Goal: Task Accomplishment & Management: Use online tool/utility

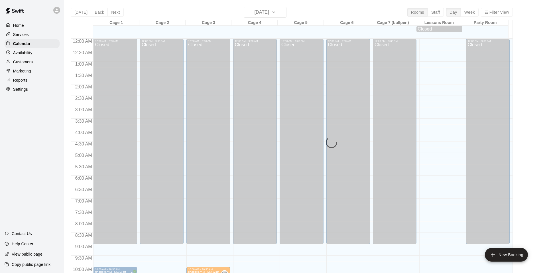
scroll to position [140, 0]
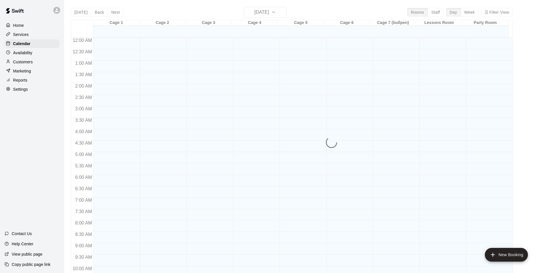
scroll to position [264, 0]
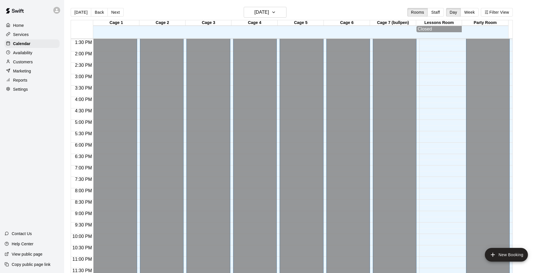
click at [32, 35] on div "Services" at bounding box center [32, 34] width 55 height 9
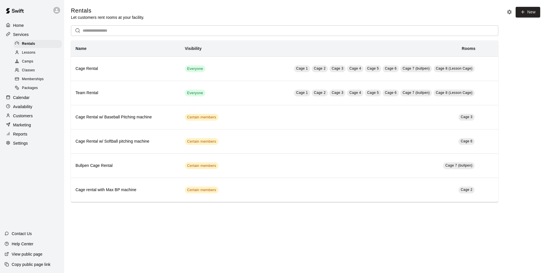
click at [21, 100] on p "Calendar" at bounding box center [21, 98] width 17 height 6
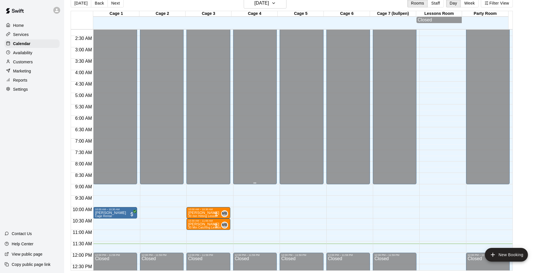
scroll to position [114, 0]
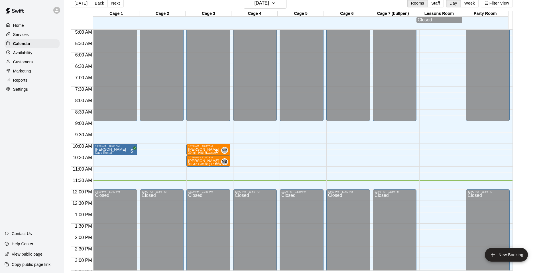
click at [211, 149] on p "[PERSON_NAME]" at bounding box center [203, 149] width 31 height 0
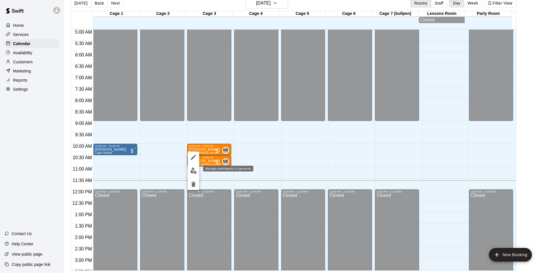
click at [196, 169] on img "edit" at bounding box center [193, 170] width 7 height 7
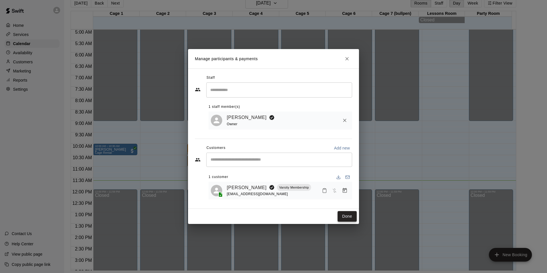
click at [347, 217] on button "Done" at bounding box center [347, 216] width 19 height 11
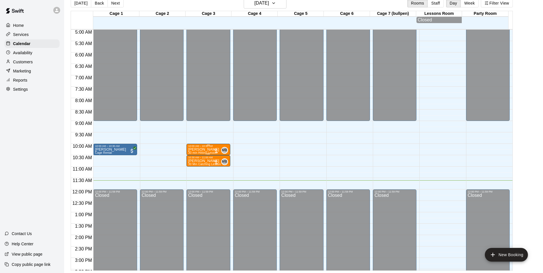
click at [207, 149] on p "[PERSON_NAME]" at bounding box center [203, 149] width 31 height 0
click at [192, 171] on img "edit" at bounding box center [193, 170] width 7 height 7
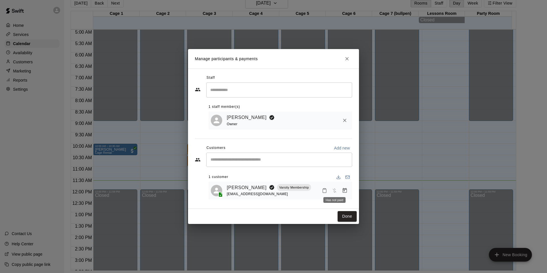
click at [333, 190] on span "Has not paid" at bounding box center [334, 189] width 10 height 5
click at [346, 192] on icon "Manage bookings & payment" at bounding box center [345, 190] width 6 height 6
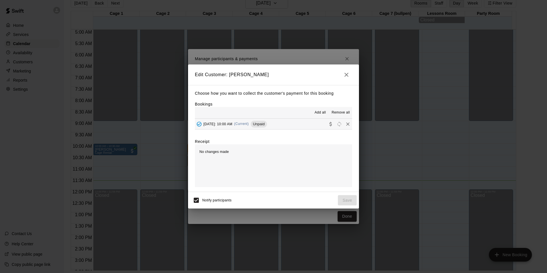
click at [319, 113] on span "Add all" at bounding box center [320, 113] width 11 height 6
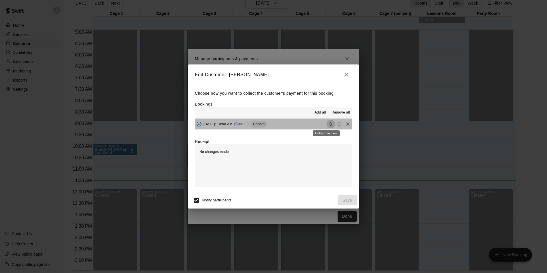
click at [328, 123] on icon "Collect payment" at bounding box center [331, 124] width 6 height 6
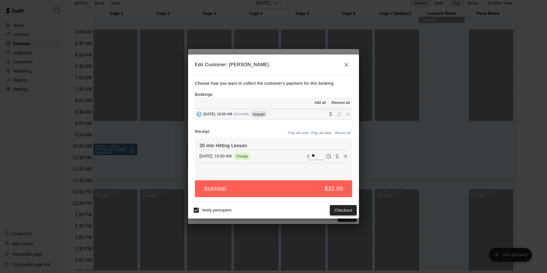
click at [344, 209] on button "Checkout" at bounding box center [343, 210] width 27 height 11
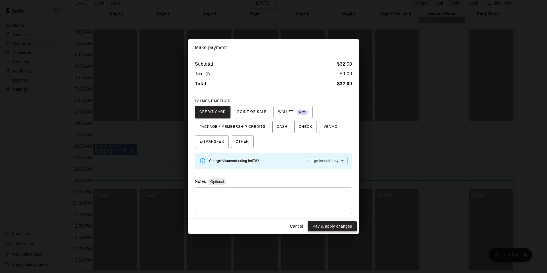
click at [337, 226] on button "Pay & apply changes" at bounding box center [332, 226] width 49 height 11
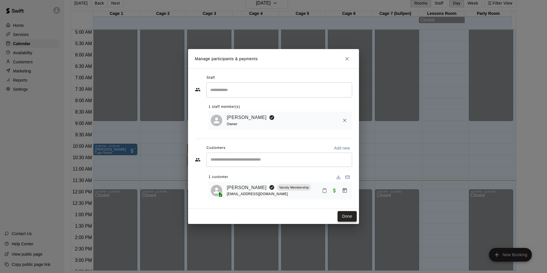
click at [344, 215] on button "Done" at bounding box center [347, 216] width 19 height 11
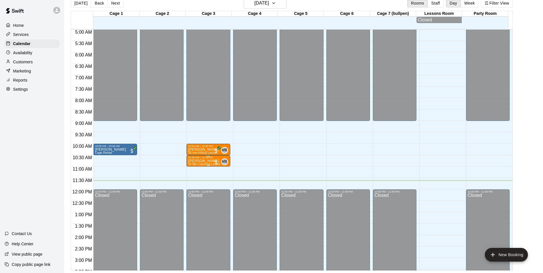
click at [200, 161] on p "[PERSON_NAME]" at bounding box center [204, 161] width 33 height 0
click at [195, 180] on img "edit" at bounding box center [193, 182] width 7 height 7
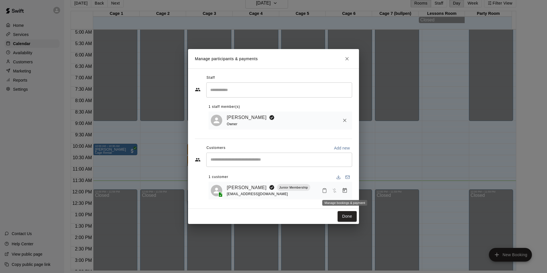
click at [343, 192] on icon "Manage bookings & payment" at bounding box center [345, 190] width 6 height 6
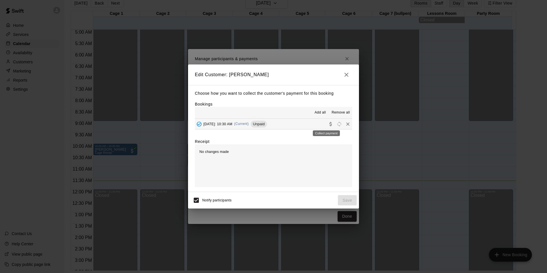
click at [328, 125] on icon "Collect payment" at bounding box center [331, 124] width 6 height 6
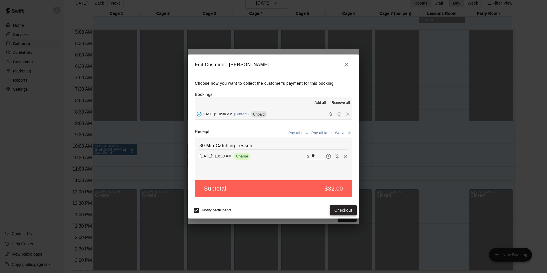
click at [341, 211] on button "Checkout" at bounding box center [343, 210] width 27 height 11
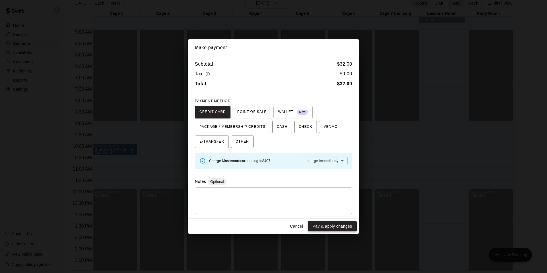
click at [331, 224] on button "Pay & apply changes" at bounding box center [332, 226] width 49 height 11
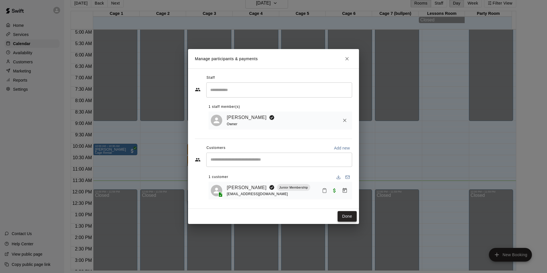
click at [344, 216] on button "Done" at bounding box center [347, 216] width 19 height 11
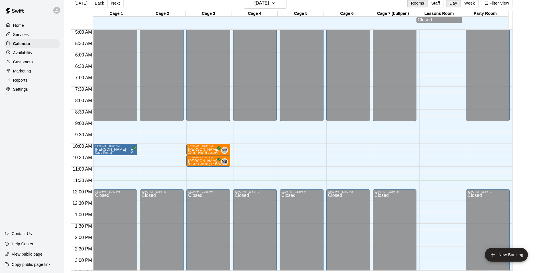
click at [31, 82] on div "Reports" at bounding box center [32, 80] width 55 height 9
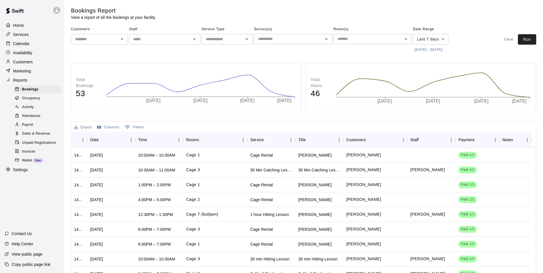
click at [42, 138] on div "Sales & Revenue" at bounding box center [38, 134] width 48 height 8
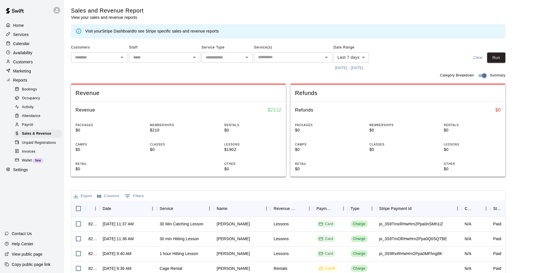
click at [347, 69] on button "[DATE] - [DATE]" at bounding box center [348, 68] width 31 height 9
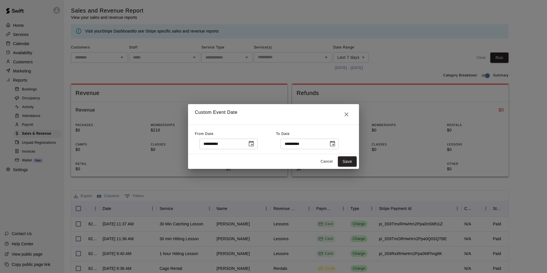
click at [254, 142] on icon "Choose date, selected date is Sep 13, 2025" at bounding box center [251, 143] width 5 height 6
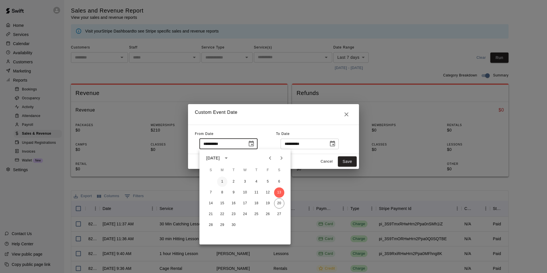
click at [224, 180] on button "1" at bounding box center [222, 181] width 10 height 10
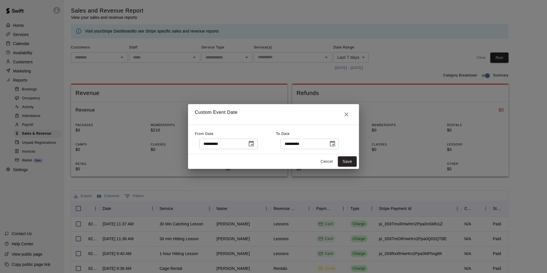
click at [255, 144] on icon "Choose date, selected date is Sep 1, 2025" at bounding box center [251, 143] width 7 height 7
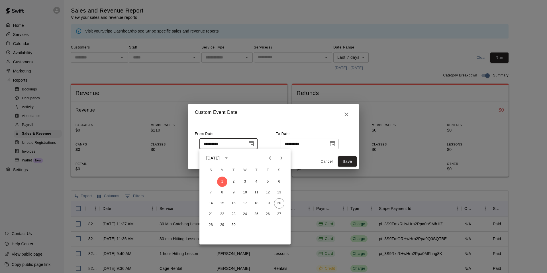
click at [270, 156] on icon "Previous month" at bounding box center [270, 157] width 7 height 7
click at [212, 233] on button "31" at bounding box center [211, 235] width 10 height 10
type input "**********"
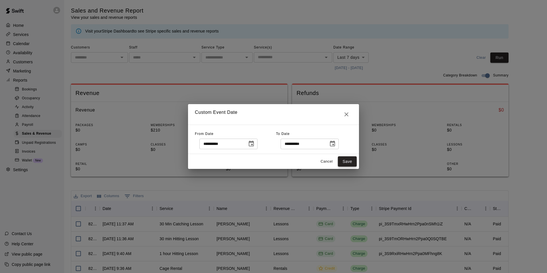
click at [347, 163] on button "Save" at bounding box center [347, 161] width 19 height 11
type input "******"
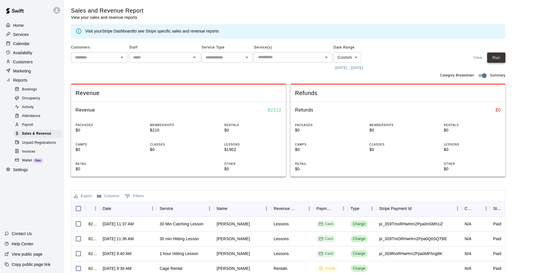
click at [503, 58] on button "Run" at bounding box center [496, 57] width 18 height 11
click at [27, 172] on p "Settings" at bounding box center [20, 170] width 15 height 6
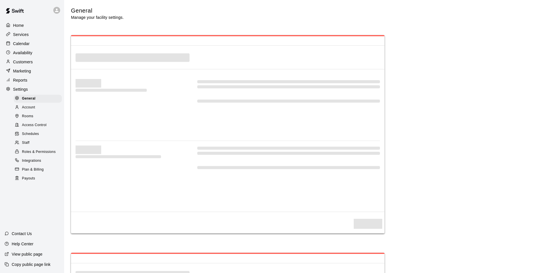
select select "**"
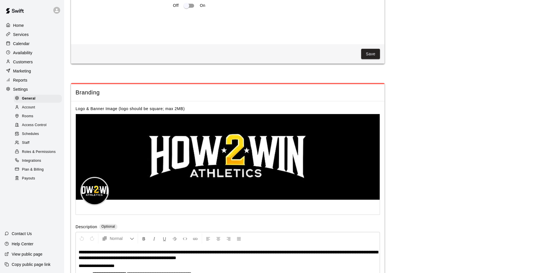
scroll to position [1197, 0]
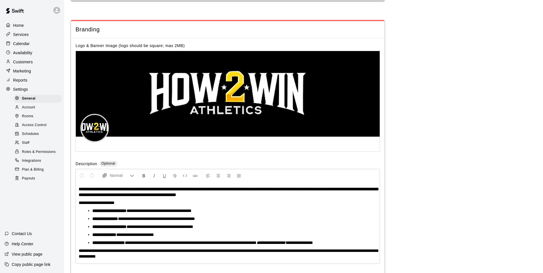
click at [33, 179] on div "Payouts" at bounding box center [38, 178] width 48 height 8
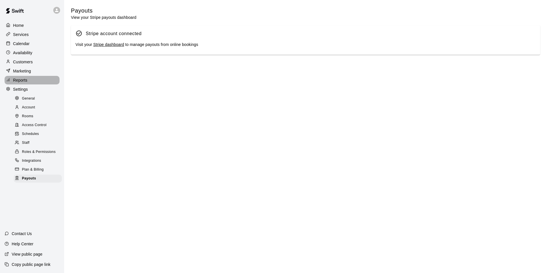
click at [25, 84] on div "Reports" at bounding box center [32, 80] width 55 height 9
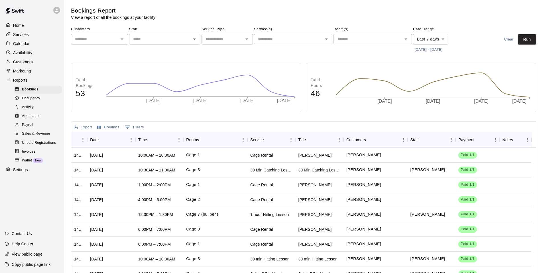
click at [38, 135] on span "Sales & Revenue" at bounding box center [36, 134] width 28 height 6
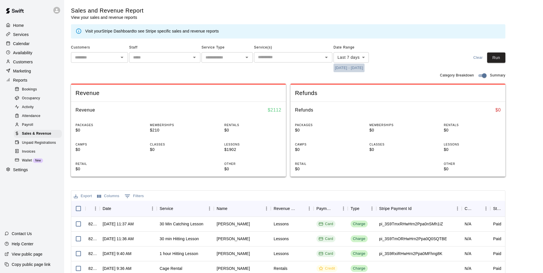
click at [344, 69] on button "[DATE] - [DATE]" at bounding box center [348, 68] width 31 height 9
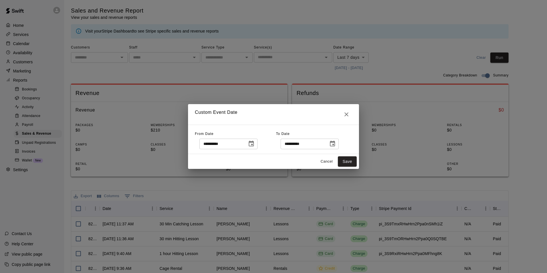
click at [257, 144] on button "Choose date, selected date is Sep 13, 2025" at bounding box center [251, 143] width 11 height 11
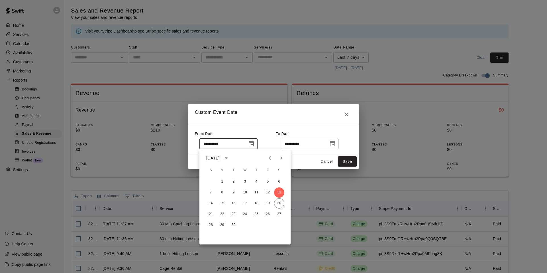
click at [268, 157] on icon "Previous month" at bounding box center [270, 157] width 7 height 7
click at [210, 231] on button "31" at bounding box center [211, 235] width 10 height 10
type input "**********"
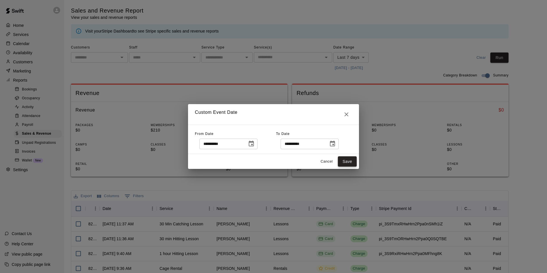
click at [348, 161] on button "Save" at bounding box center [347, 161] width 19 height 11
type input "******"
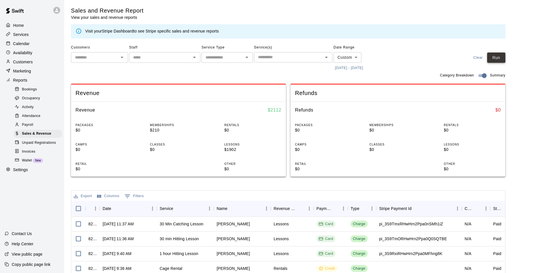
click at [499, 62] on button "Run" at bounding box center [496, 57] width 18 height 11
click at [23, 172] on p "Settings" at bounding box center [20, 170] width 15 height 6
select select "**"
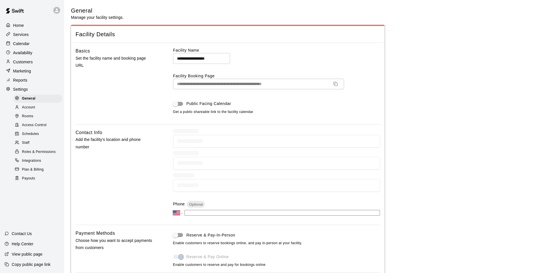
scroll to position [1197, 0]
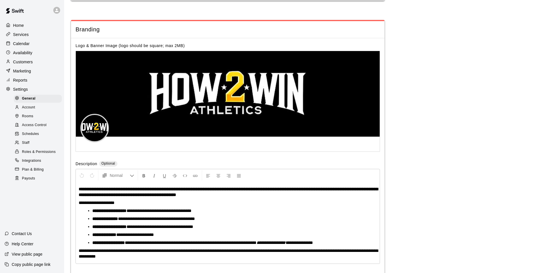
click at [36, 172] on span "Plan & Billing" at bounding box center [33, 170] width 22 height 6
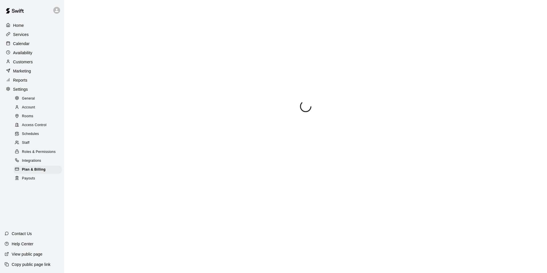
click at [34, 181] on span "Payouts" at bounding box center [28, 179] width 13 height 6
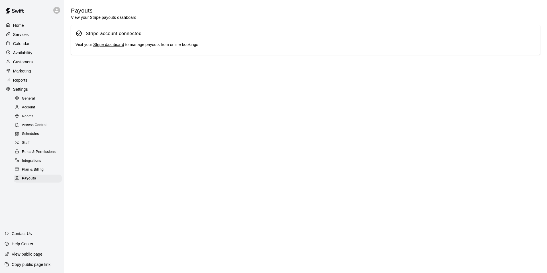
click at [115, 45] on link "Stripe dashboard" at bounding box center [108, 44] width 31 height 5
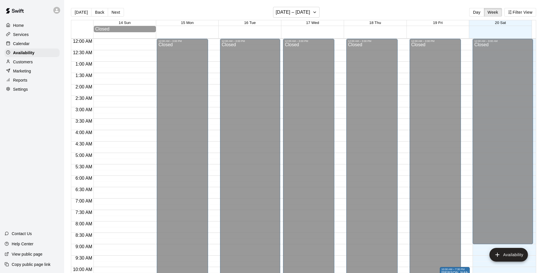
scroll to position [265, 0]
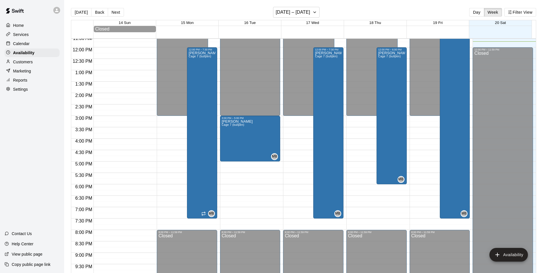
click at [29, 42] on p "Calendar" at bounding box center [21, 44] width 17 height 6
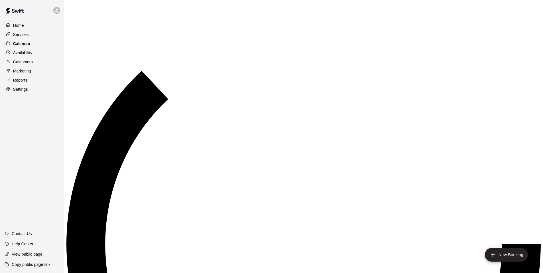
scroll to position [268, 0]
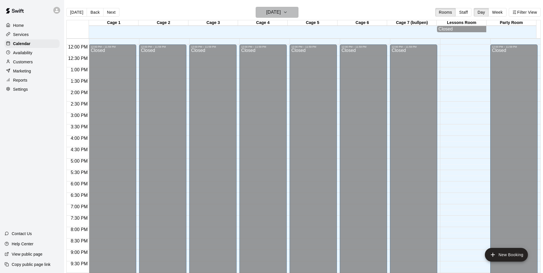
click at [280, 12] on button "[DATE]" at bounding box center [277, 12] width 43 height 11
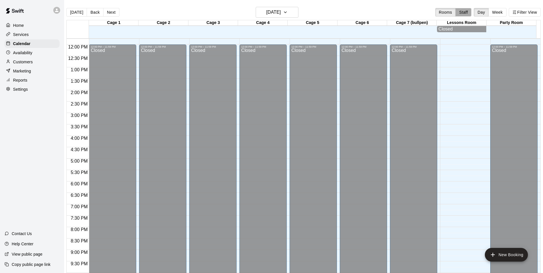
click at [455, 12] on button "Staff" at bounding box center [463, 12] width 16 height 9
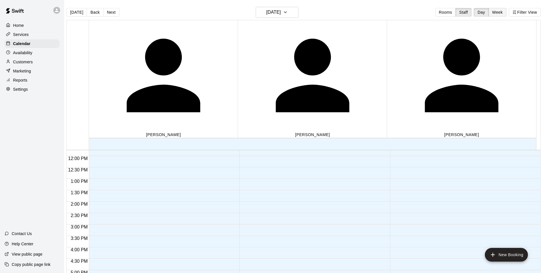
click at [488, 13] on button "Week" at bounding box center [497, 12] width 18 height 9
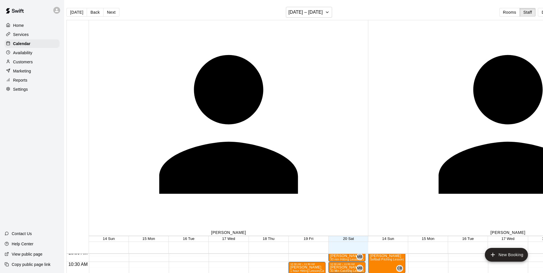
scroll to position [230, 0]
click at [519, 13] on button "Staff" at bounding box center [527, 12] width 16 height 9
click at [289, 14] on button "September 14 – 20" at bounding box center [309, 12] width 46 height 11
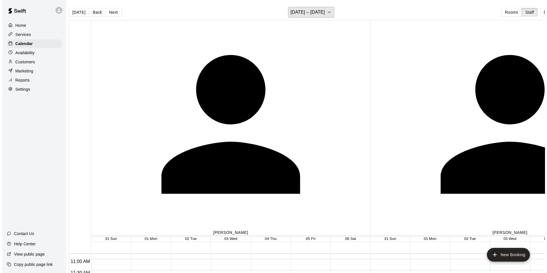
scroll to position [259, 0]
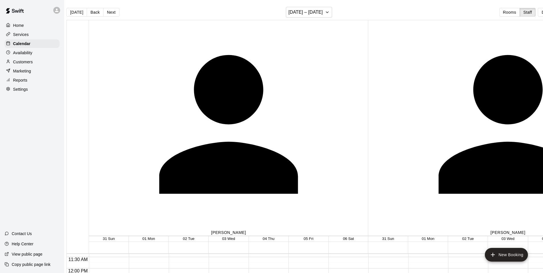
click at [266, 194] on div "1:00 PM – 2:00 PM Paxton Davis 1 hour Hitting Lesson (Cage 7 (bullpen)) MB 0 4:…" at bounding box center [266, 268] width 37 height 547
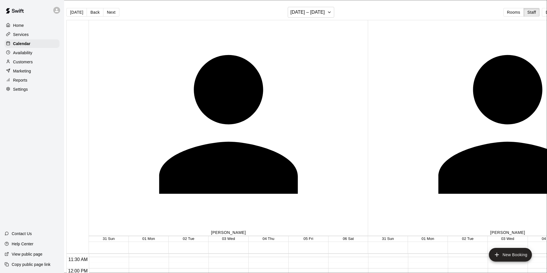
click at [160, 79] on li "1 hour Hitting Lesson" at bounding box center [95, 76] width 130 height 5
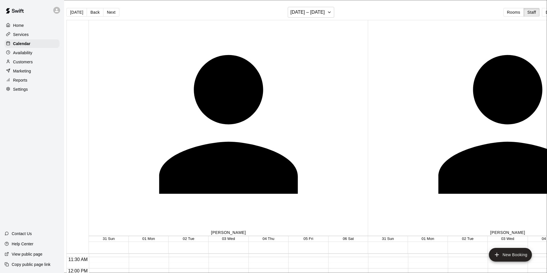
click at [160, 104] on li "Group Lesson (2)" at bounding box center [95, 101] width 130 height 5
type input "**********"
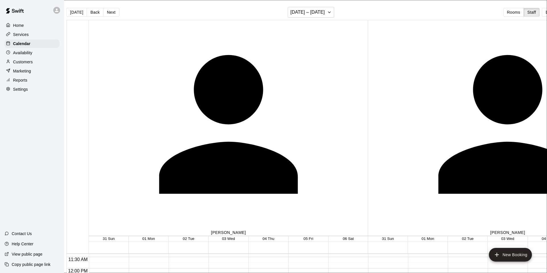
click at [225, 220] on li "30" at bounding box center [221, 222] width 7 height 5
type input "********"
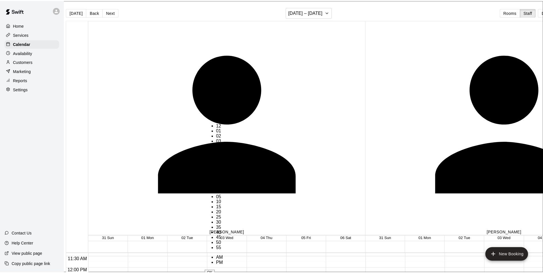
scroll to position [67, 0]
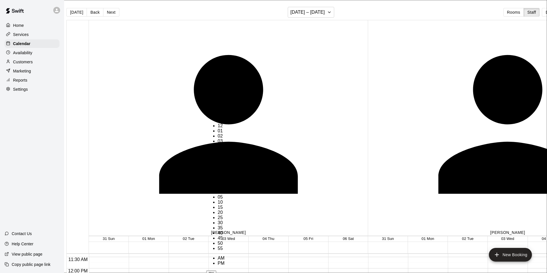
type input "***"
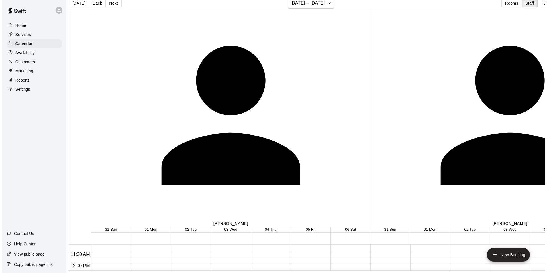
scroll to position [265, 0]
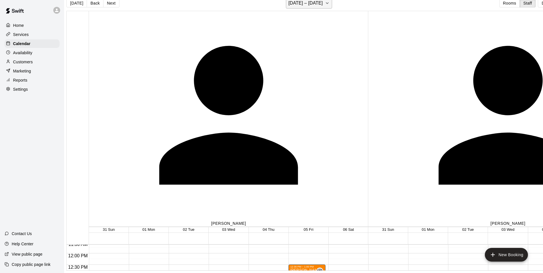
click at [288, 6] on h6 "August 31 – September 06" at bounding box center [305, 3] width 34 height 8
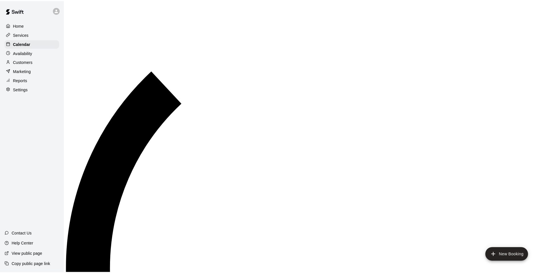
scroll to position [7, 0]
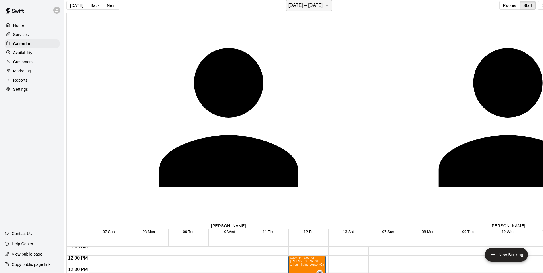
click at [286, 9] on button "September 07 – 13" at bounding box center [309, 5] width 46 height 11
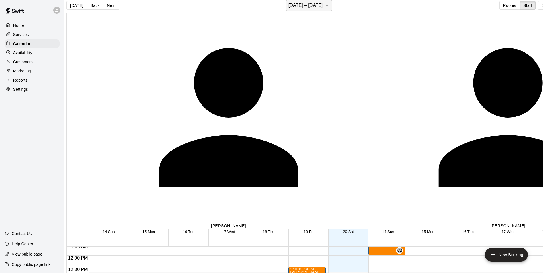
click at [325, 8] on icon "button" at bounding box center [327, 5] width 5 height 7
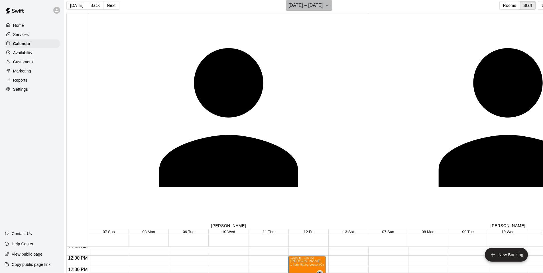
click at [325, 5] on icon "button" at bounding box center [327, 5] width 5 height 7
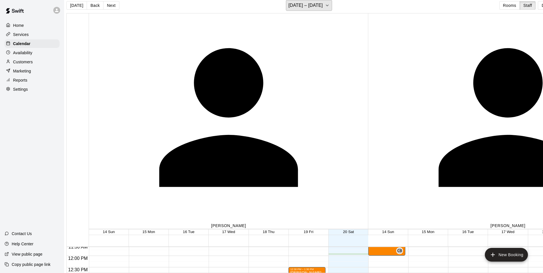
scroll to position [265, 0]
click at [23, 80] on p "Reports" at bounding box center [20, 80] width 14 height 6
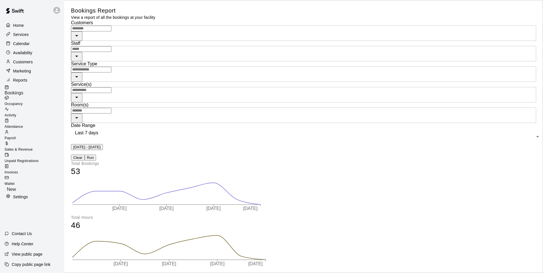
click at [33, 147] on span "Sales & Revenue" at bounding box center [19, 149] width 28 height 4
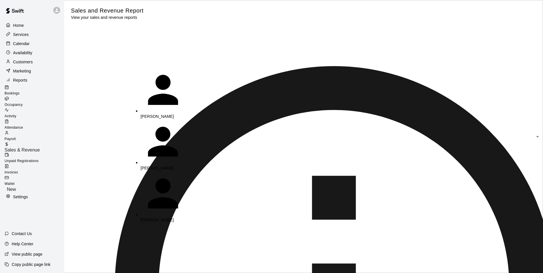
click at [169, 171] on li "[PERSON_NAME]" at bounding box center [170, 197] width 60 height 52
type input "**********"
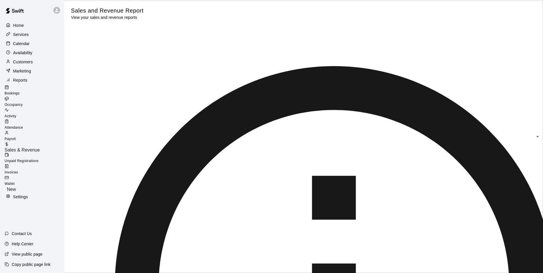
click at [218, 77] on li "Lessons" at bounding box center [233, 74] width 40 height 5
type input "*******"
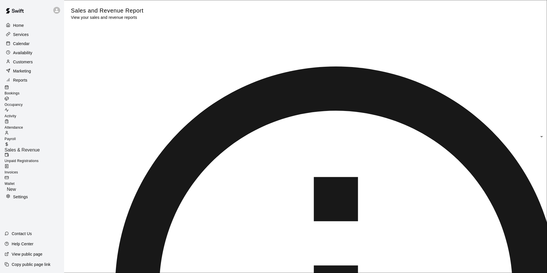
click at [207, 161] on icon "calendar view is open, switch to year view" at bounding box center [205, 161] width 3 height 1
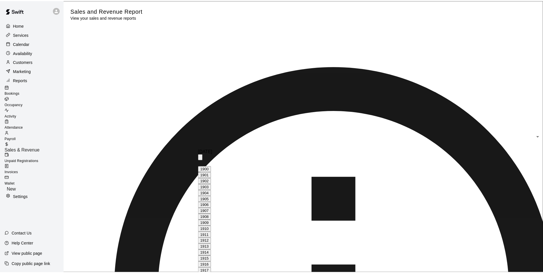
scroll to position [391, 0]
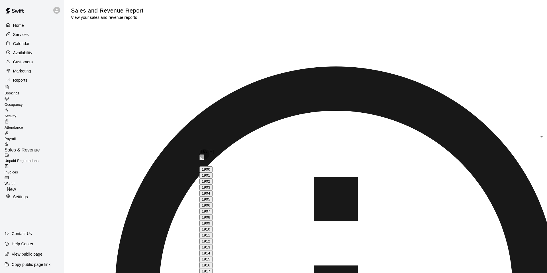
click at [202, 158] on icon "year view is open, switch to calendar view" at bounding box center [202, 158] width 0 height 0
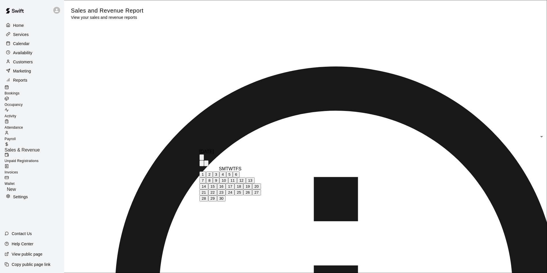
click at [202, 164] on icon "Previous month" at bounding box center [202, 164] width 0 height 0
drag, startPoint x: 209, startPoint y: 234, endPoint x: 273, endPoint y: 185, distance: 80.7
click at [208, 207] on button "31" at bounding box center [203, 204] width 9 height 6
click at [206, 164] on icon "Next month" at bounding box center [206, 164] width 0 height 0
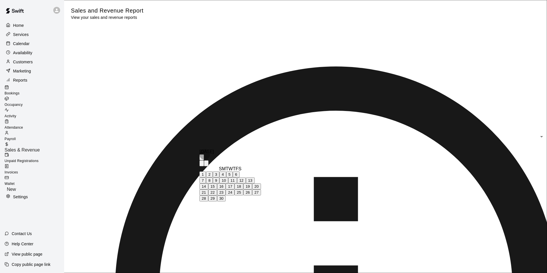
click at [206, 177] on button "1" at bounding box center [202, 174] width 7 height 6
type input "**********"
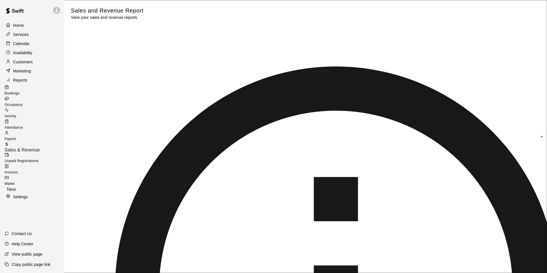
type input "******"
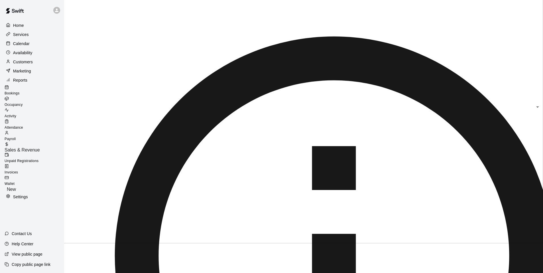
scroll to position [0, 0]
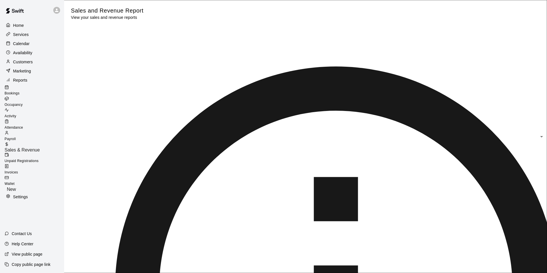
click at [202, 164] on icon "Previous month" at bounding box center [202, 164] width 0 height 0
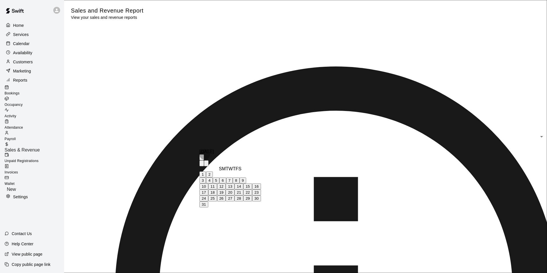
click at [208, 207] on button "31" at bounding box center [203, 204] width 9 height 6
type input "**********"
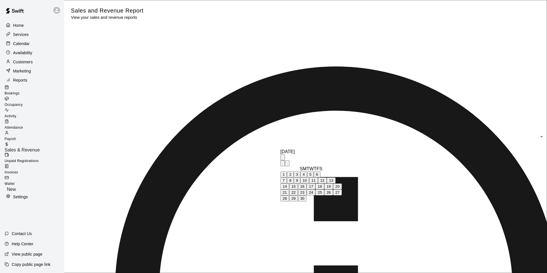
click at [342, 189] on button "20" at bounding box center [337, 186] width 9 height 6
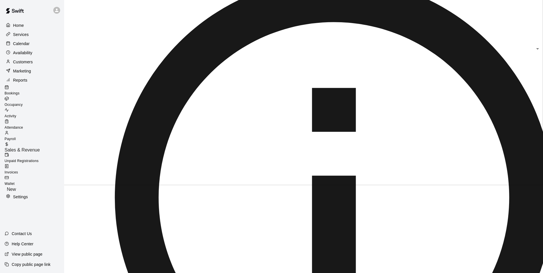
scroll to position [34, 0]
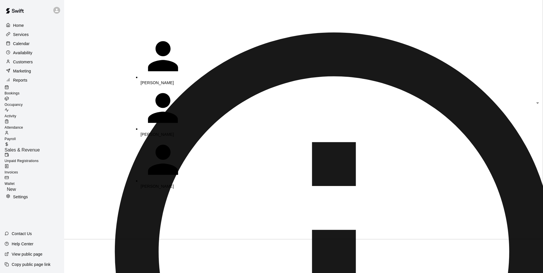
click at [164, 80] on p "[PERSON_NAME]" at bounding box center [170, 83] width 60 height 6
type input "**********"
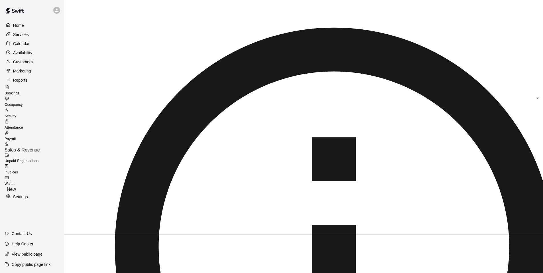
scroll to position [28, 0]
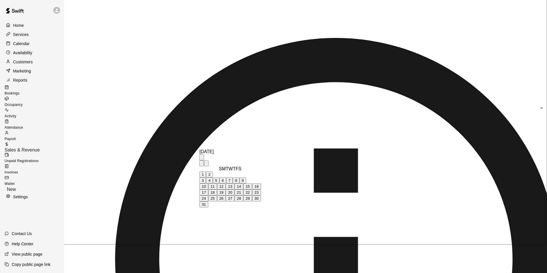
click at [206, 164] on icon "Next month" at bounding box center [206, 164] width 0 height 0
click at [217, 189] on button "15" at bounding box center [212, 186] width 9 height 6
type input "**********"
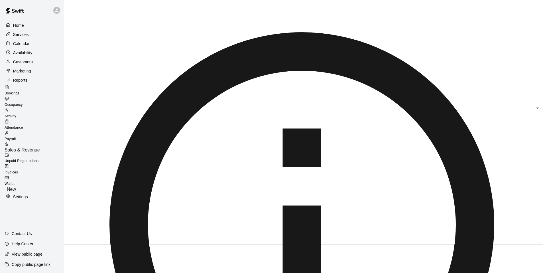
scroll to position [0, 0]
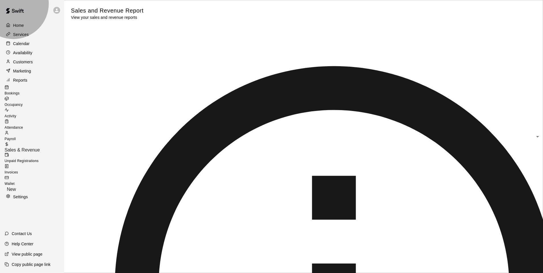
click at [16, 137] on span "Payroll" at bounding box center [10, 139] width 11 height 4
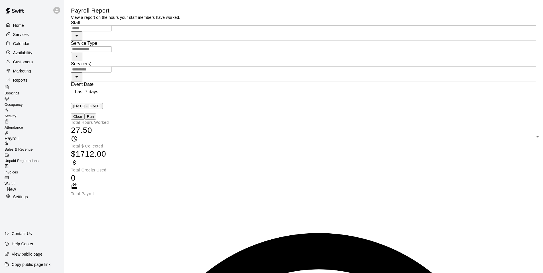
click at [103, 103] on button "[DATE] - [DATE]" at bounding box center [87, 106] width 32 height 6
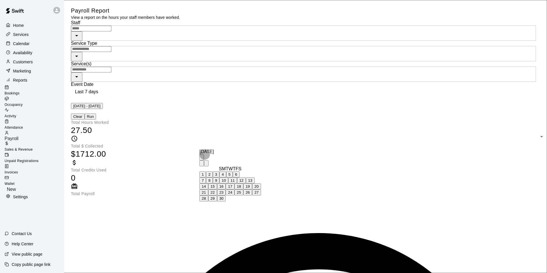
click at [217, 189] on button "15" at bounding box center [212, 186] width 9 height 6
type input "**********"
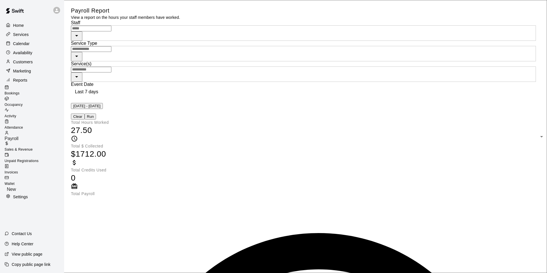
type input "******"
click at [96, 113] on button "Run" at bounding box center [90, 116] width 11 height 6
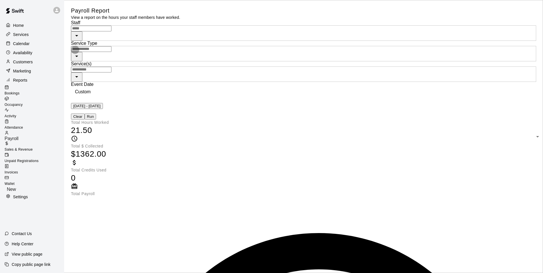
click at [80, 53] on icon "Open" at bounding box center [76, 56] width 7 height 7
click at [82, 41] on button "Open" at bounding box center [76, 35] width 11 height 9
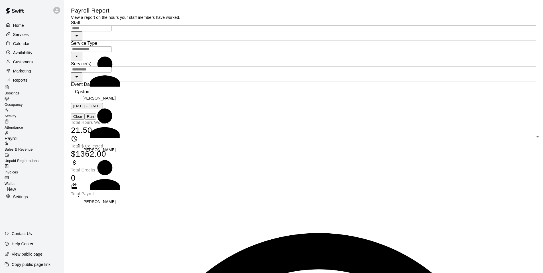
click at [117, 95] on div "[PERSON_NAME]" at bounding box center [112, 98] width 60 height 6
type input "**********"
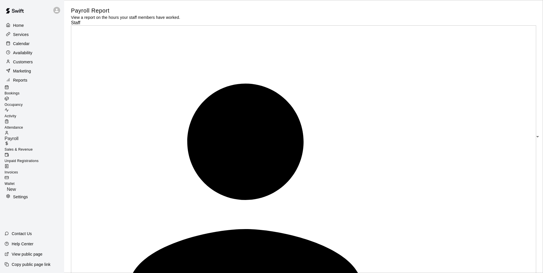
click at [31, 147] on span "Sales & Revenue" at bounding box center [19, 149] width 28 height 4
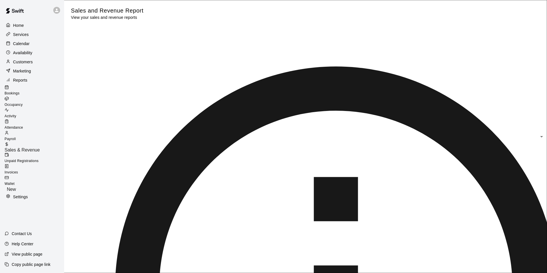
click at [202, 164] on icon "Previous month" at bounding box center [202, 164] width 0 height 0
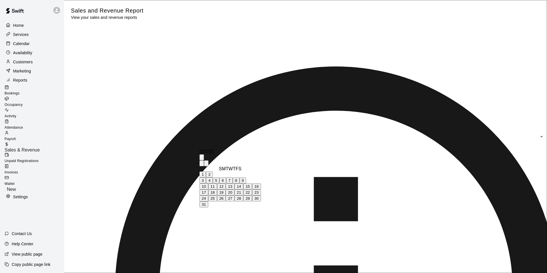
click at [208, 207] on button "31" at bounding box center [203, 204] width 9 height 6
type input "**********"
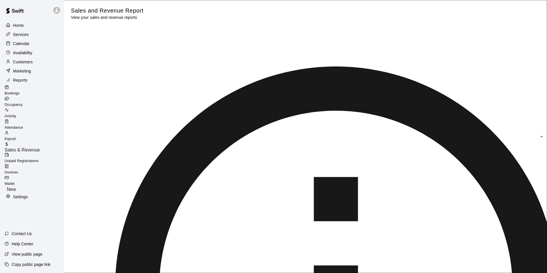
type input "******"
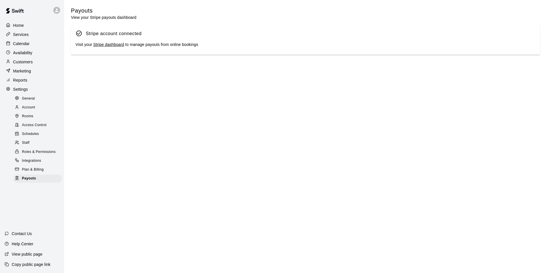
click at [20, 83] on p "Reports" at bounding box center [20, 80] width 14 height 6
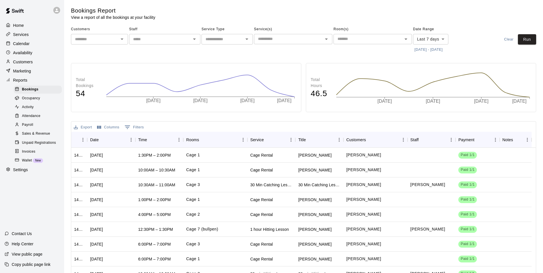
click at [34, 127] on div "Payroll" at bounding box center [38, 125] width 48 height 8
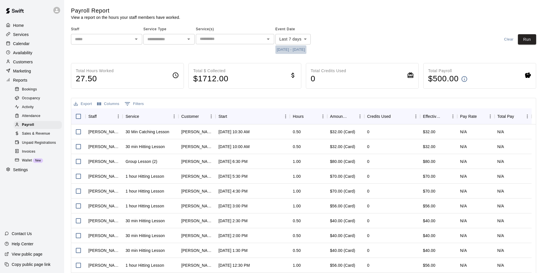
click at [303, 51] on button "[DATE] - [DATE]" at bounding box center [290, 49] width 31 height 9
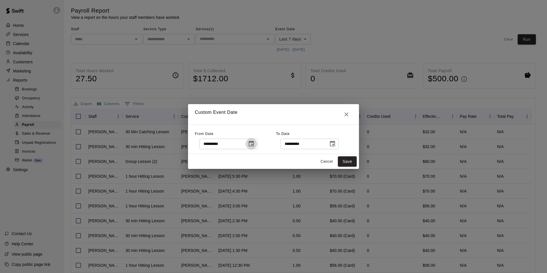
click at [254, 141] on icon "Choose date, selected date is Sep 13, 2025" at bounding box center [251, 143] width 5 height 6
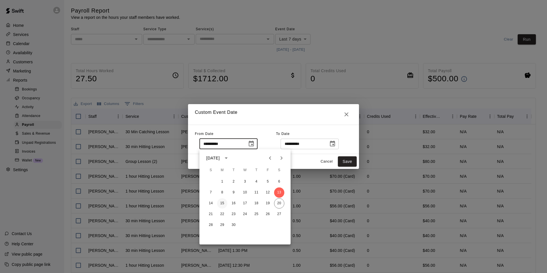
click at [223, 203] on button "15" at bounding box center [222, 203] width 10 height 10
type input "**********"
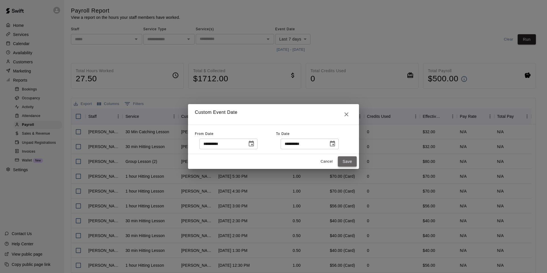
click at [347, 160] on button "Save" at bounding box center [347, 161] width 19 height 11
type input "******"
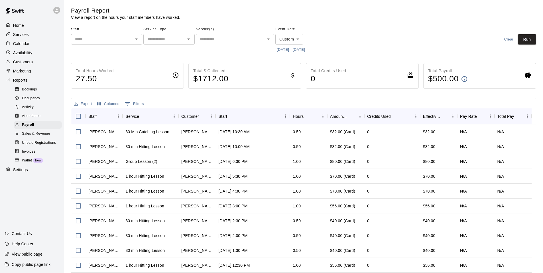
click at [189, 39] on icon "Open" at bounding box center [188, 38] width 3 height 1
click at [126, 50] on div "Staff ​" at bounding box center [106, 39] width 71 height 29
click at [137, 40] on icon "Open" at bounding box center [136, 39] width 7 height 7
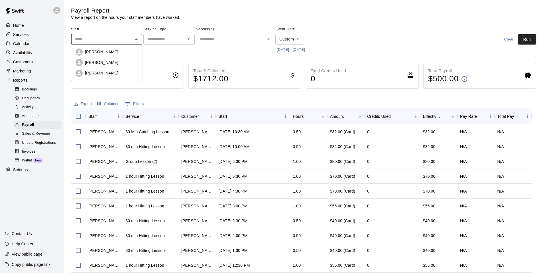
click at [123, 56] on li "[PERSON_NAME]" at bounding box center [106, 52] width 71 height 11
type input "**********"
click at [196, 39] on div "​" at bounding box center [235, 39] width 78 height 10
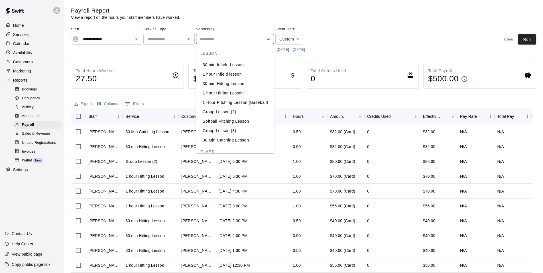
click at [191, 38] on icon "Open" at bounding box center [188, 39] width 7 height 7
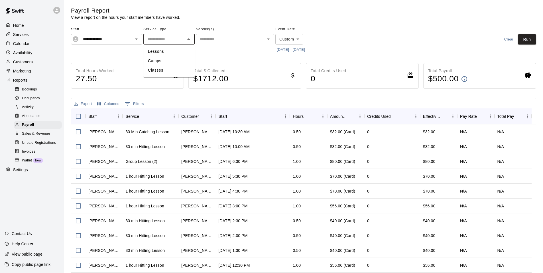
click at [171, 49] on li "Lessons" at bounding box center [168, 51] width 51 height 9
type input "*******"
click at [532, 42] on button "Run" at bounding box center [527, 39] width 18 height 11
